Goal: Task Accomplishment & Management: Use online tool/utility

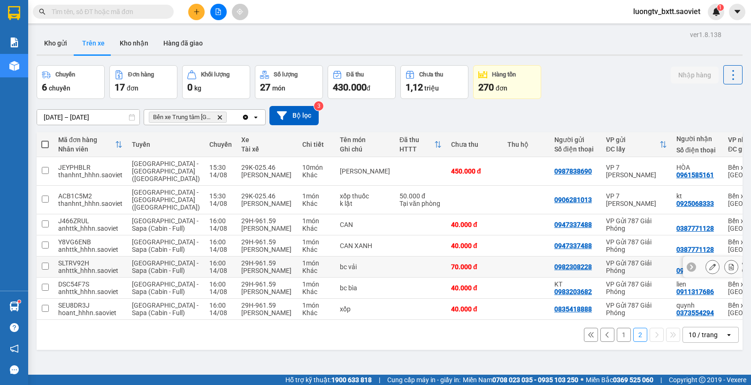
scroll to position [43, 0]
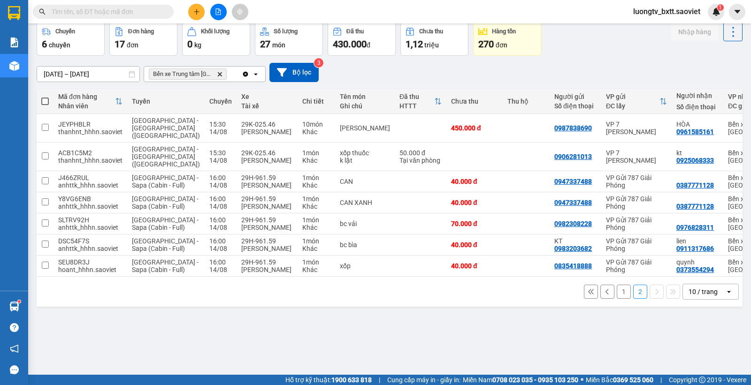
click at [617, 299] on button "1" at bounding box center [624, 292] width 14 height 14
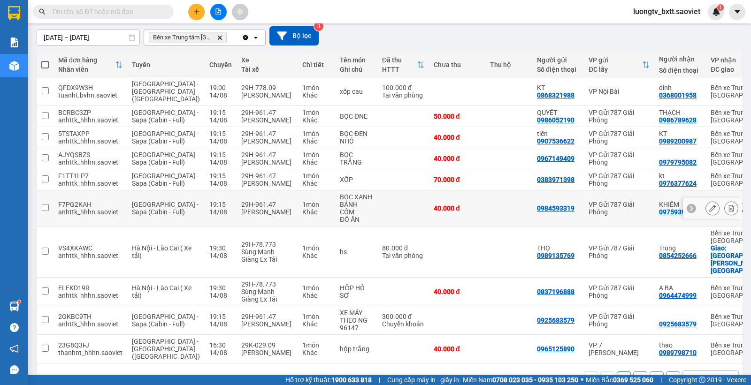
scroll to position [112, 0]
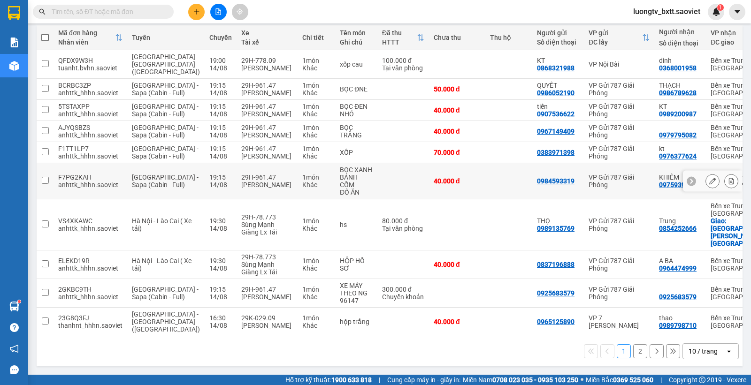
click at [377, 188] on td at bounding box center [403, 181] width 52 height 36
checkbox input "true"
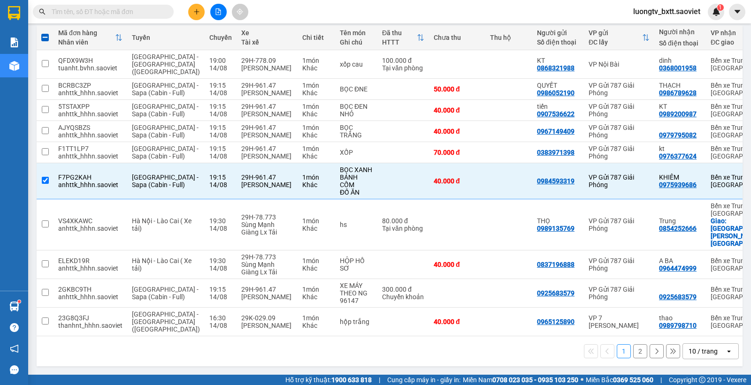
click at [460, 342] on div "1 2 10 / trang open" at bounding box center [390, 352] width 706 height 30
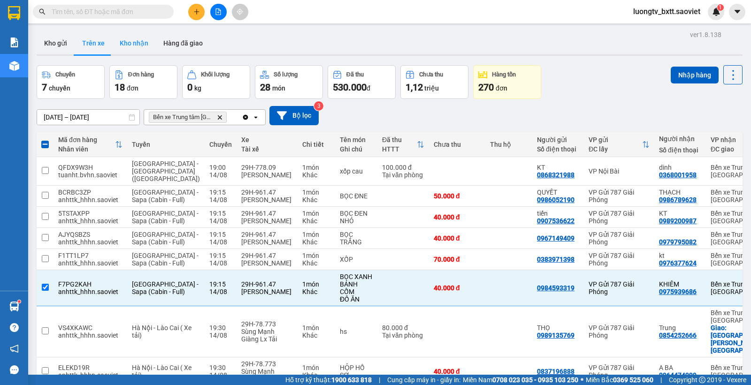
click at [138, 38] on button "Kho nhận" at bounding box center [134, 43] width 44 height 23
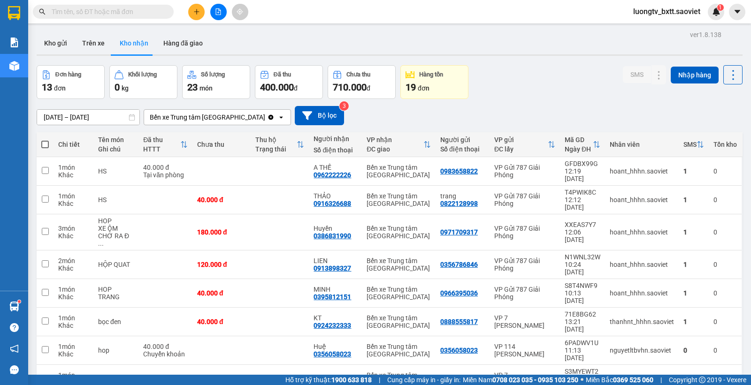
click at [540, 82] on div "Đơn hàng 13 đơn Khối lượng 0 kg Số lượng 23 món Đã thu 400.000 đ Chưa thu 710.0…" at bounding box center [390, 82] width 706 height 34
click at [227, 365] on td "50.000 đ" at bounding box center [221, 379] width 58 height 29
checkbox input "true"
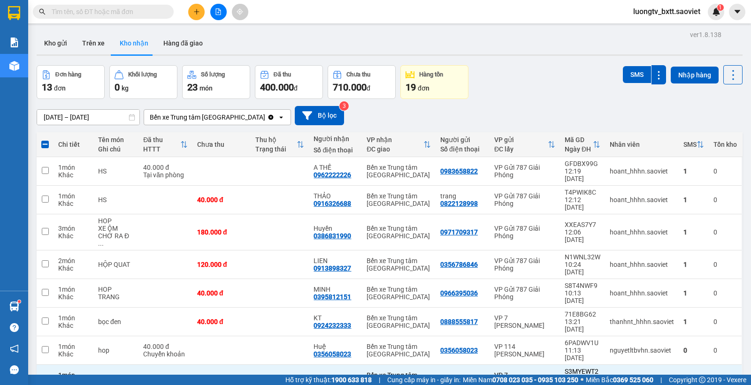
click at [552, 96] on div "Đơn hàng 13 đơn Khối lượng 0 kg Số lượng 23 món Đã thu 400.000 đ Chưa thu 710.0…" at bounding box center [390, 82] width 706 height 34
click at [94, 41] on button "Trên xe" at bounding box center [94, 43] width 38 height 23
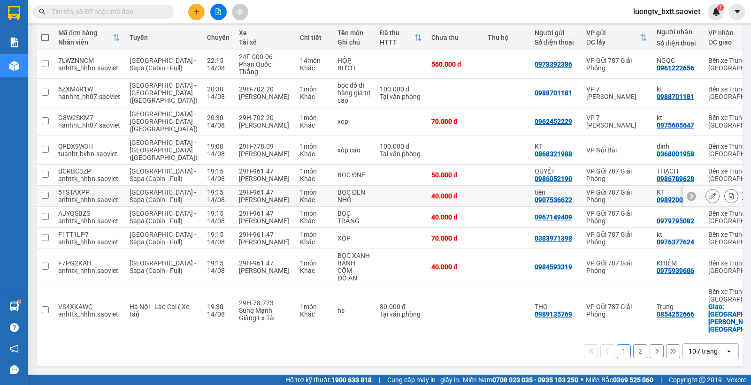
scroll to position [112, 0]
click at [633, 352] on button "2" at bounding box center [640, 352] width 14 height 14
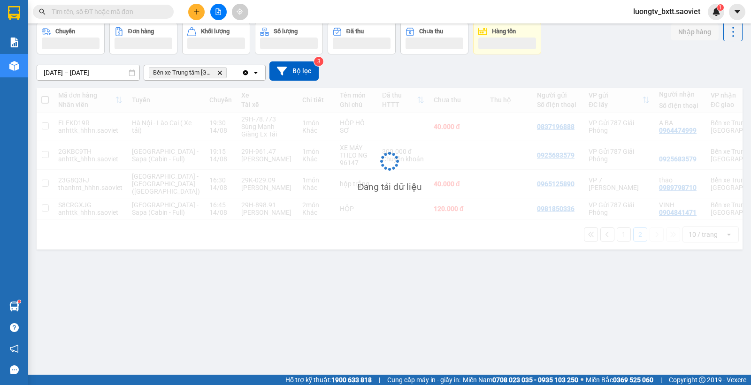
scroll to position [43, 0]
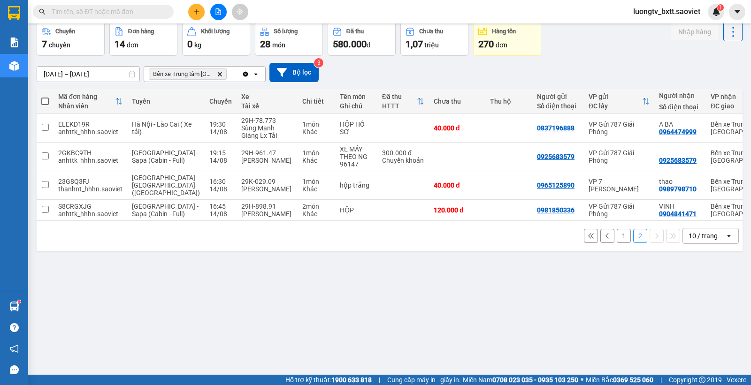
click at [437, 291] on div "ver 1.8.138 Kho gửi Trên xe Kho nhận Hàng đã giao Chuyến 7 chuyến Đơn hàng 14 đ…" at bounding box center [389, 177] width 713 height 385
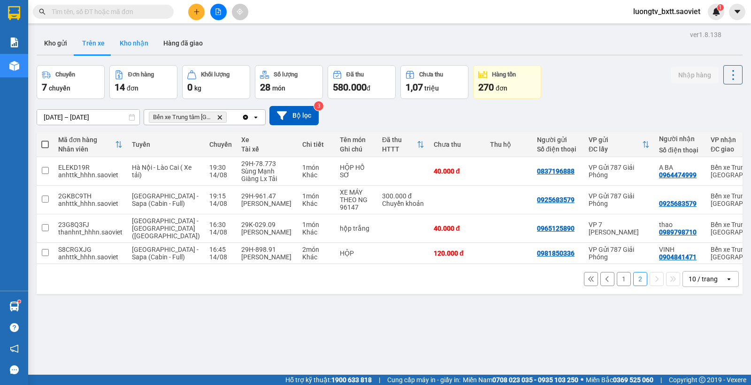
click at [141, 40] on button "Kho nhận" at bounding box center [134, 43] width 44 height 23
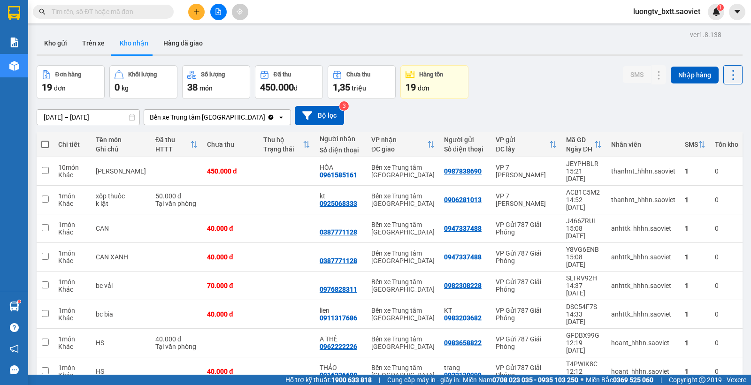
scroll to position [43, 0]
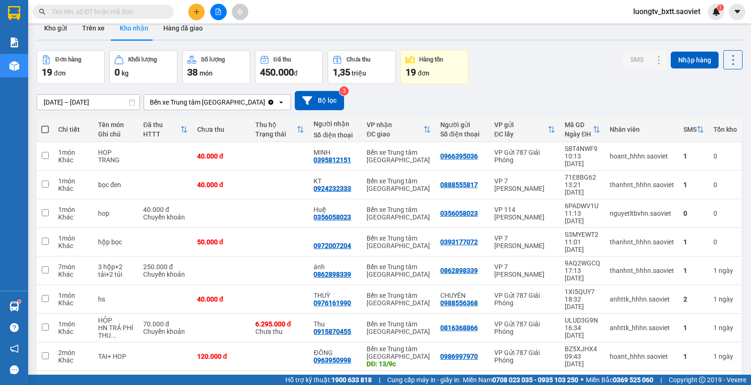
scroll to position [0, 0]
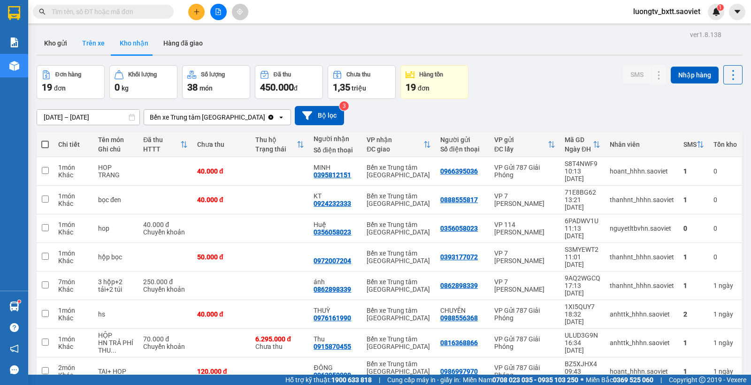
click at [85, 46] on button "Trên xe" at bounding box center [94, 43] width 38 height 23
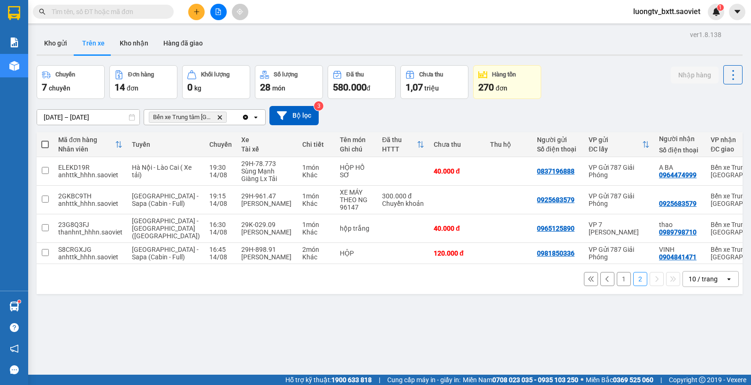
click at [617, 278] on button "1" at bounding box center [624, 279] width 14 height 14
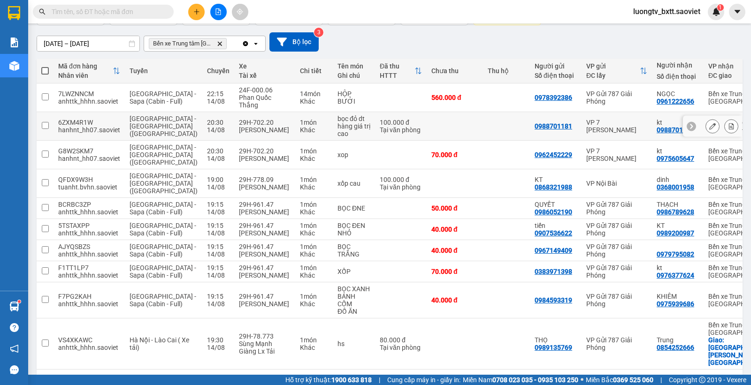
scroll to position [112, 0]
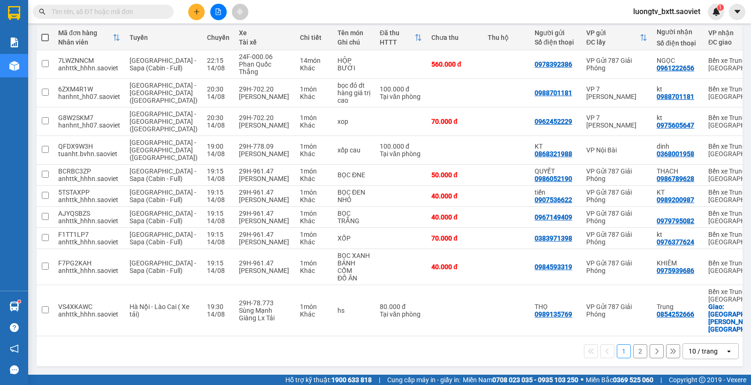
click at [633, 345] on button "2" at bounding box center [640, 352] width 14 height 14
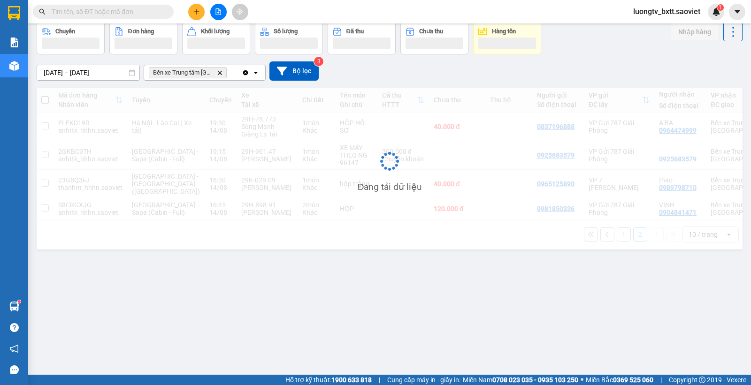
scroll to position [43, 0]
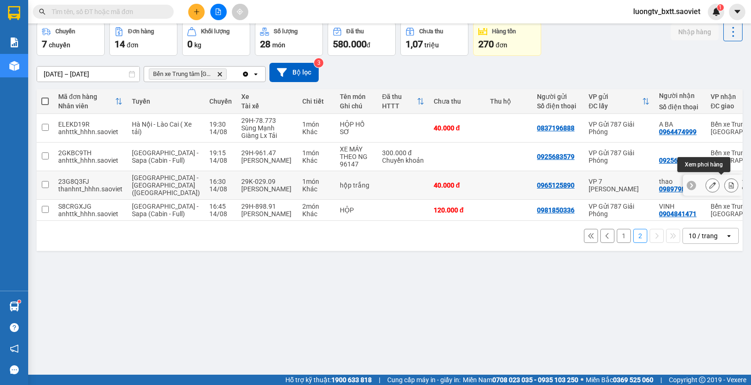
click at [728, 182] on icon at bounding box center [731, 185] width 7 height 7
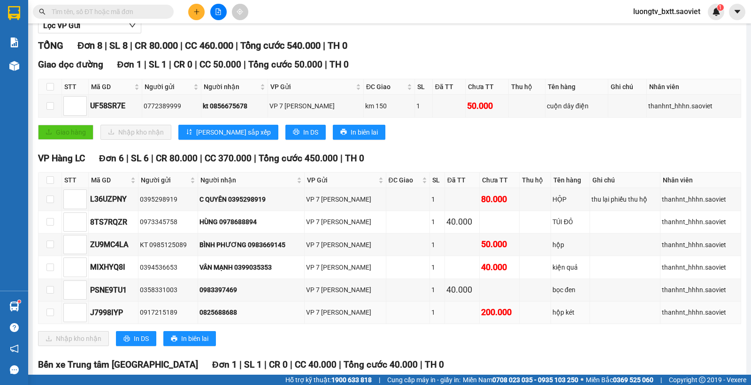
scroll to position [212, 0]
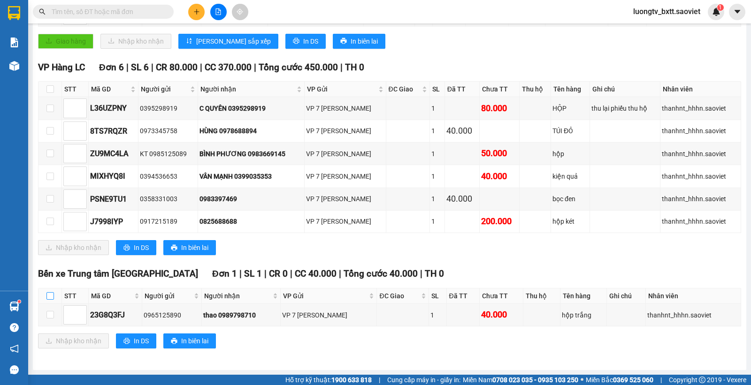
click at [52, 298] on input "checkbox" at bounding box center [50, 296] width 8 height 8
checkbox input "true"
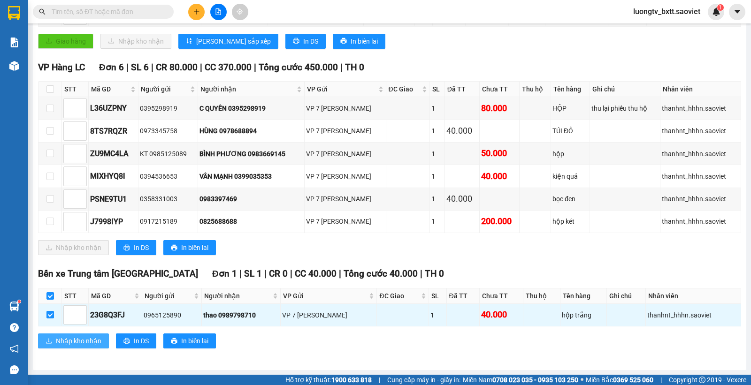
click at [78, 339] on span "Nhập kho nhận" at bounding box center [79, 341] width 46 height 10
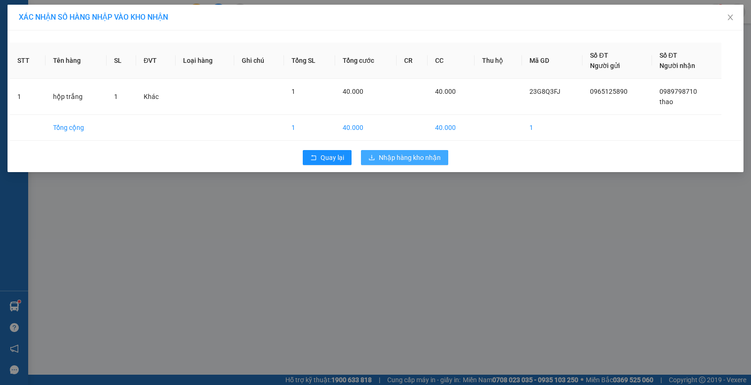
click at [426, 160] on span "Nhập hàng kho nhận" at bounding box center [410, 158] width 62 height 10
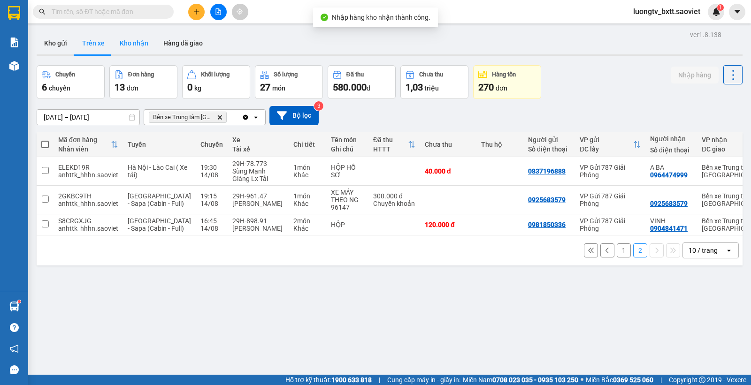
click at [141, 39] on button "Kho nhận" at bounding box center [134, 43] width 44 height 23
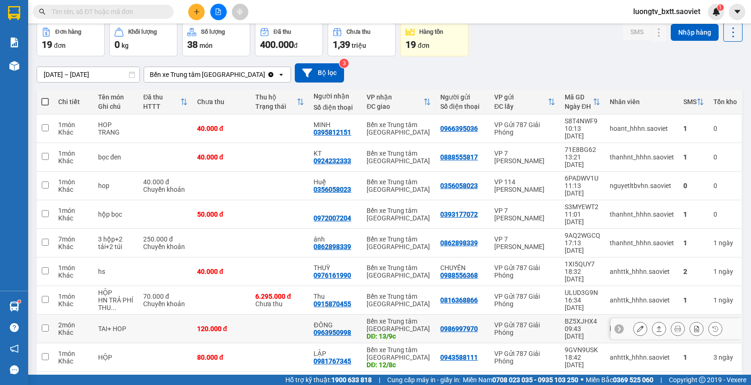
scroll to position [43, 0]
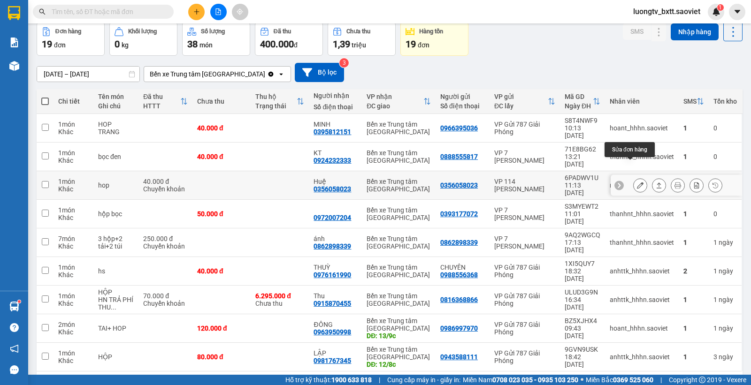
click at [634, 177] on button at bounding box center [640, 185] width 13 height 16
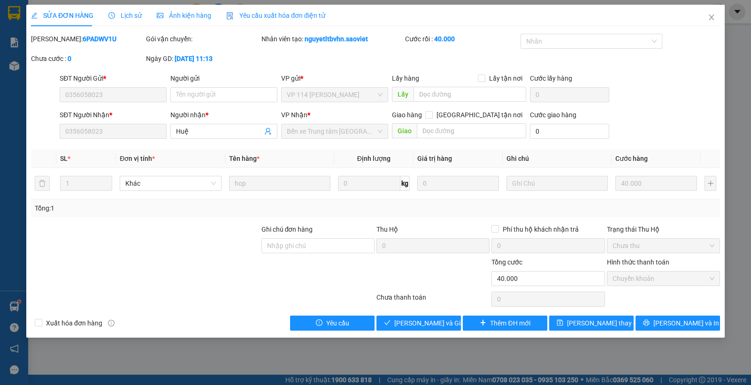
type input "0356058023"
type input "Huệ"
type input "40.000"
click at [409, 325] on button "Giao hàng" at bounding box center [418, 323] width 84 height 15
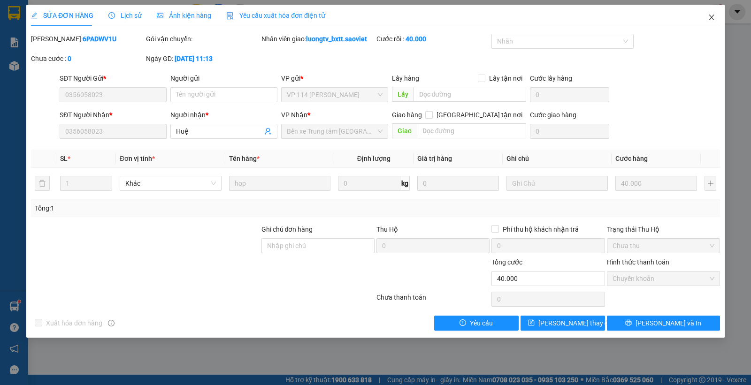
click at [714, 17] on icon "close" at bounding box center [712, 18] width 8 height 8
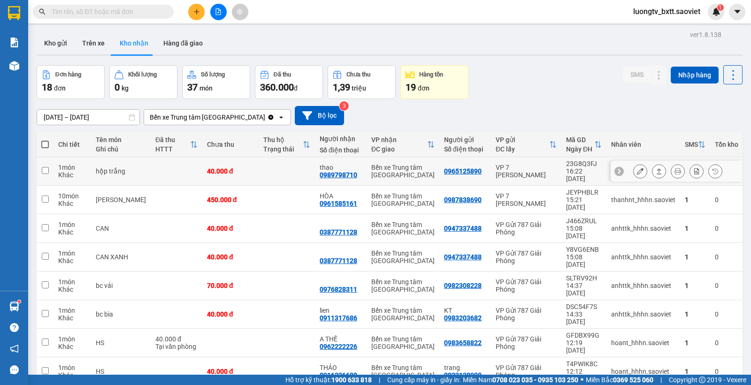
click at [291, 165] on td at bounding box center [287, 171] width 56 height 29
checkbox input "true"
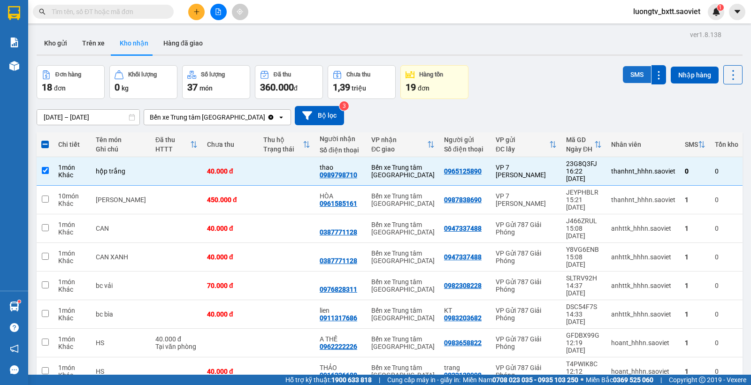
click at [623, 70] on button "SMS" at bounding box center [637, 74] width 28 height 17
